Goal: Task Accomplishment & Management: Complete application form

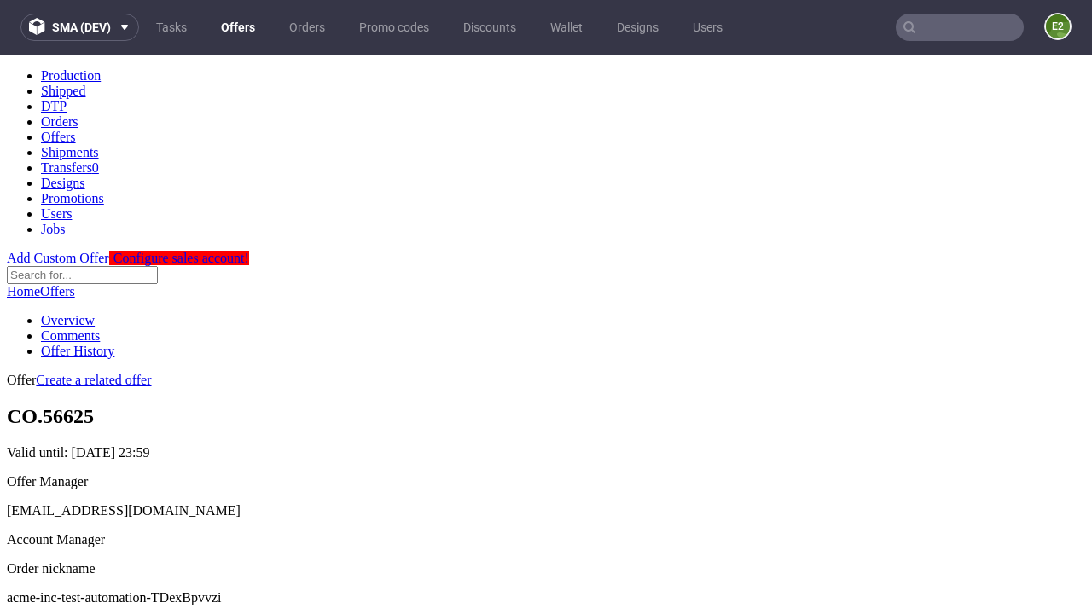
scroll to position [169, 0]
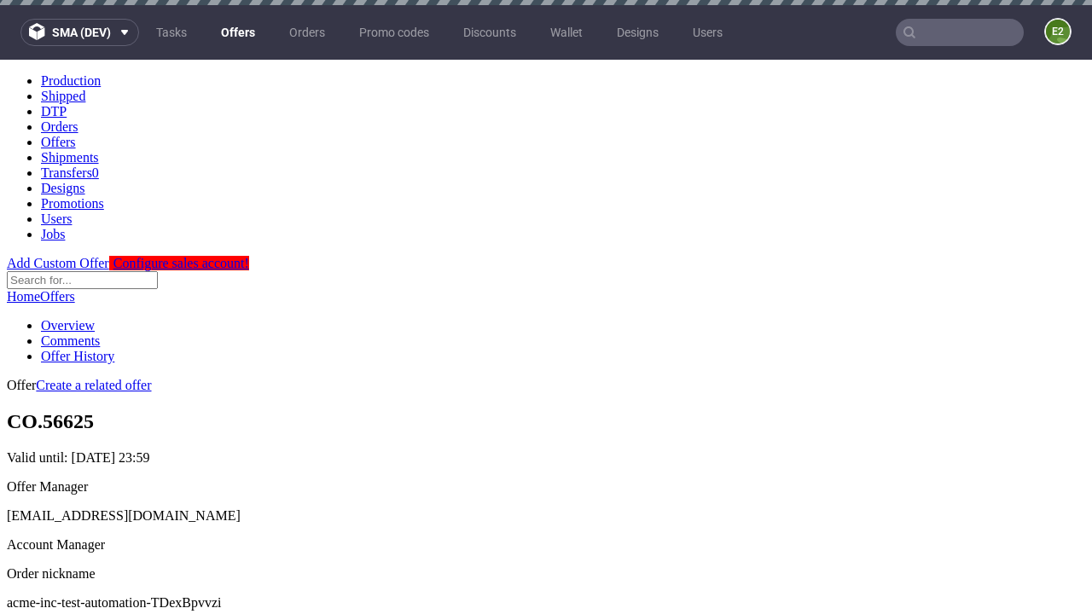
scroll to position [5, 0]
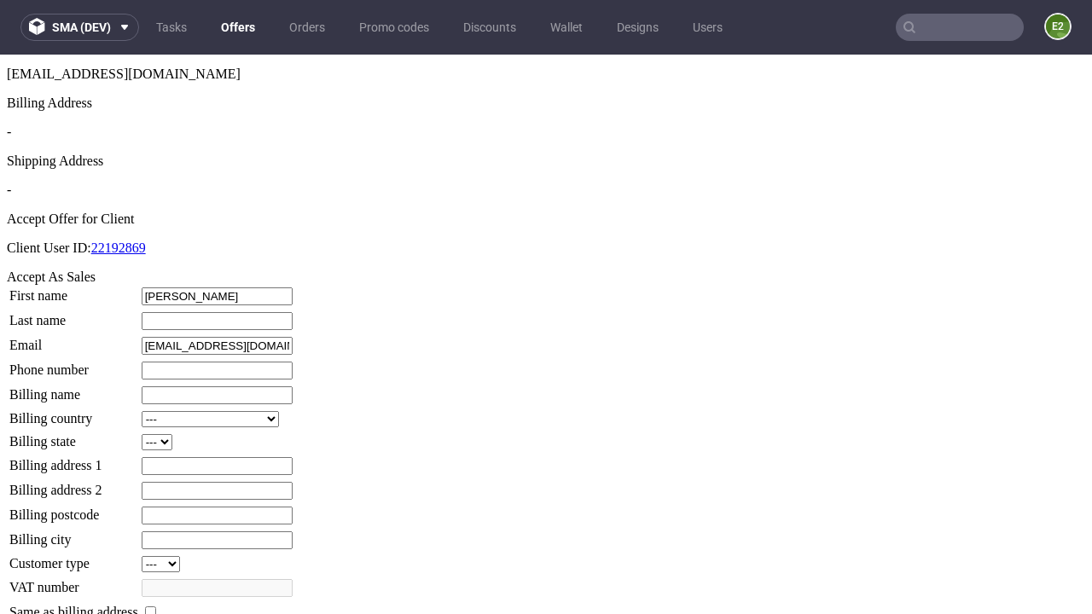
type input "[PERSON_NAME]"
type input "1509813888"
type input "Ona.Heaney23"
select select "13"
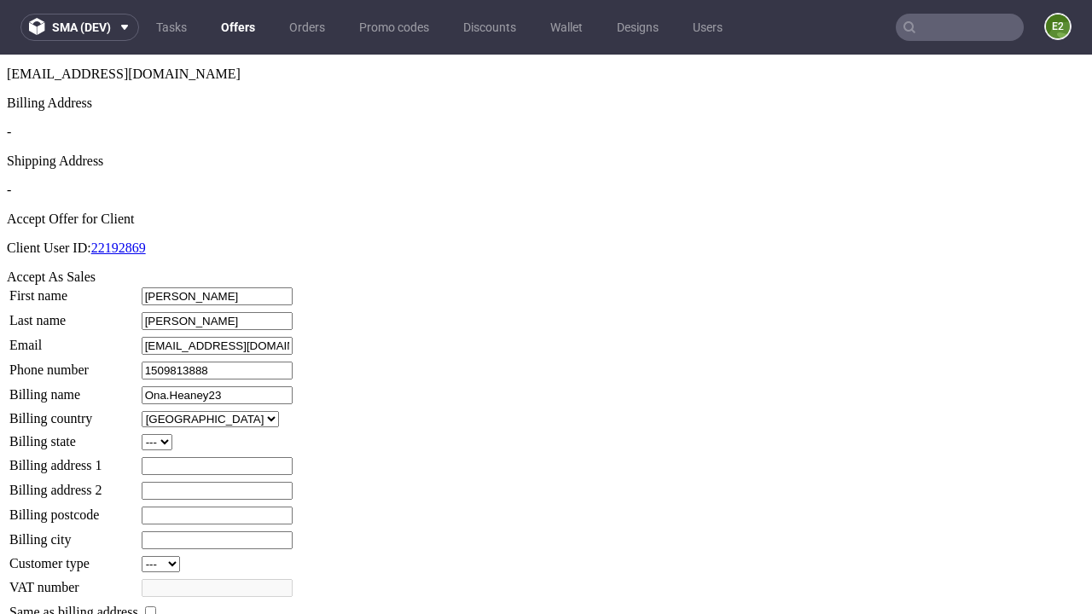
select select "132"
type input "Ona.Heaney23"
type input "[STREET_ADDRESS]"
type input "GU3 8DU"
type input "Upper [PERSON_NAME]"
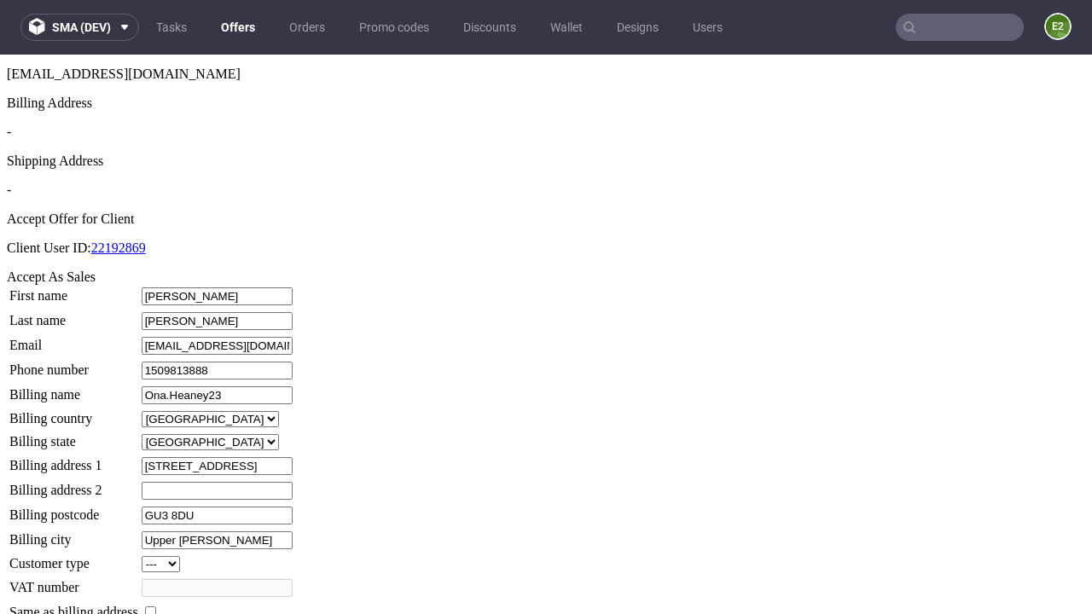
click at [156, 606] on input "checkbox" at bounding box center [150, 611] width 11 height 11
checkbox input "true"
type input "Ona.Heaney23"
select select "13"
type input "[STREET_ADDRESS]"
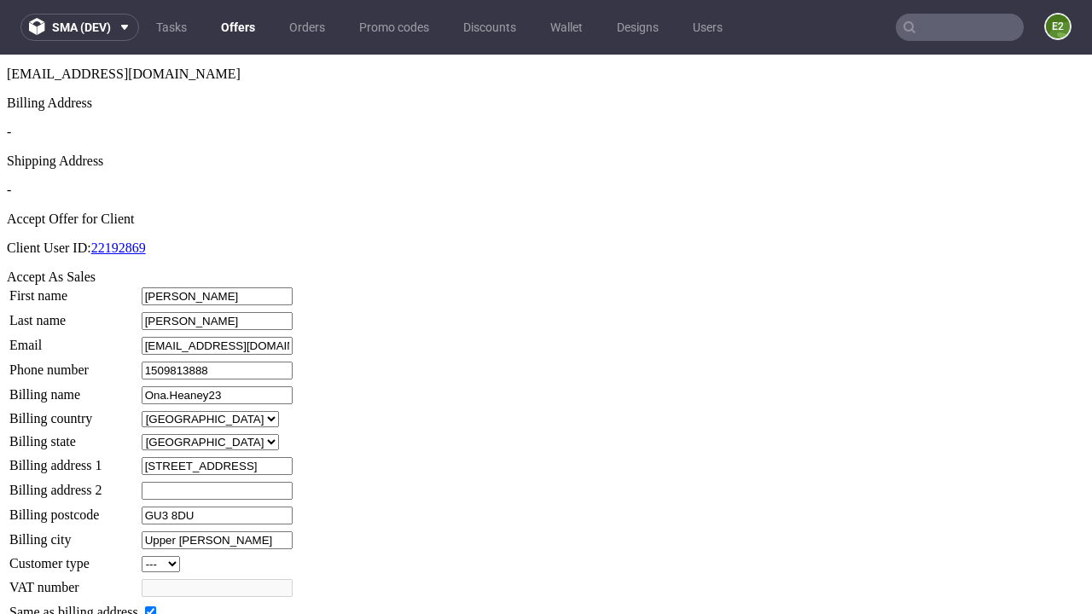
type input "GU3 8DU"
type input "Upper [PERSON_NAME]"
select select "132"
